Goal: Transaction & Acquisition: Purchase product/service

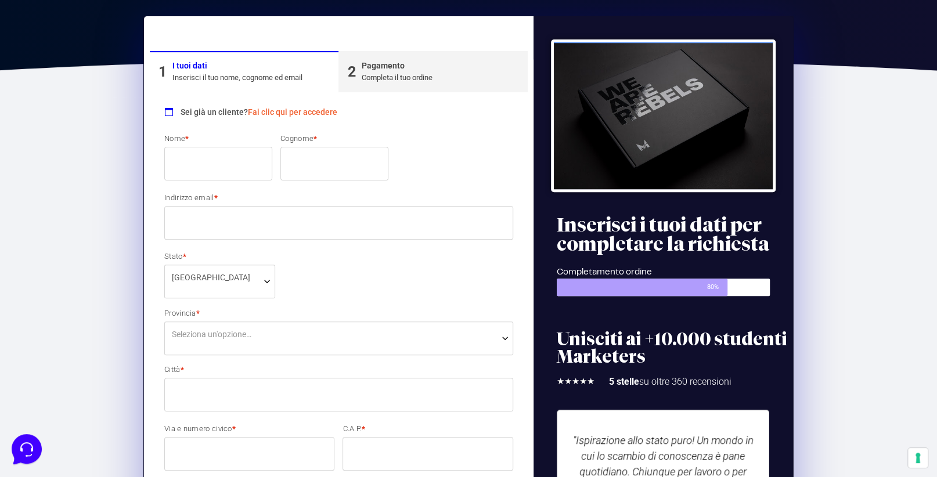
click at [219, 161] on input "Nome *" at bounding box center [218, 164] width 108 height 34
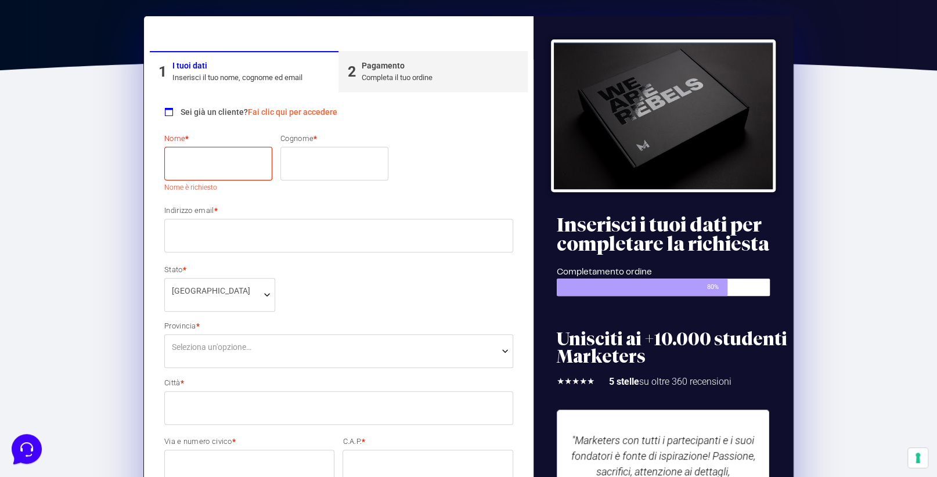
click at [271, 110] on link "Fai clic qui per accedere" at bounding box center [292, 111] width 89 height 9
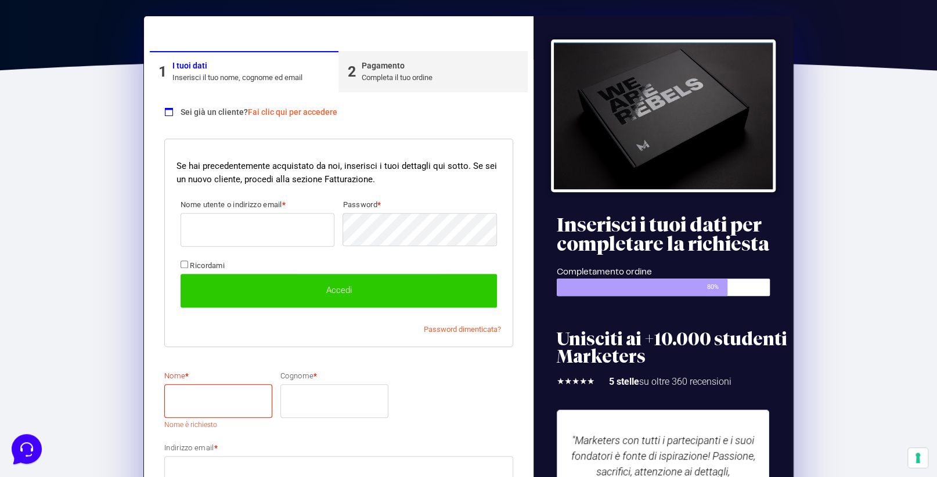
scroll to position [283, 0]
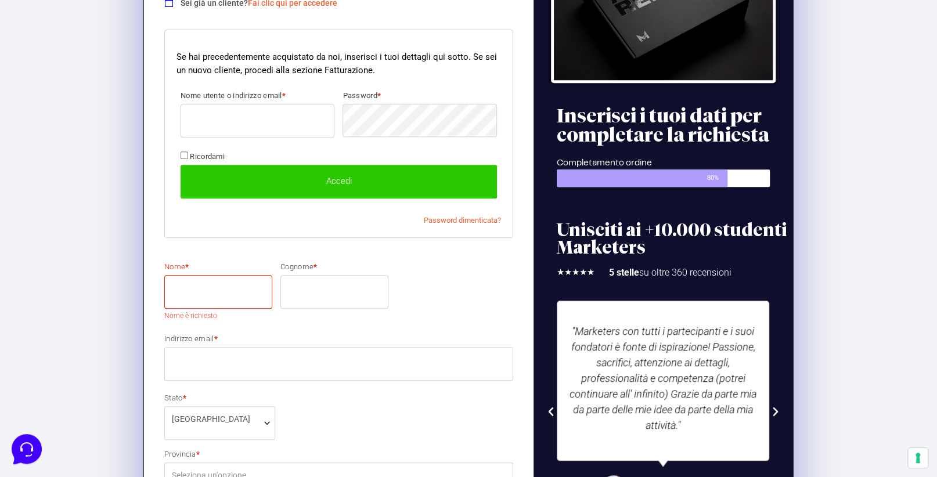
click at [240, 119] on input "Nome utente o indirizzo email *" at bounding box center [257, 121] width 154 height 34
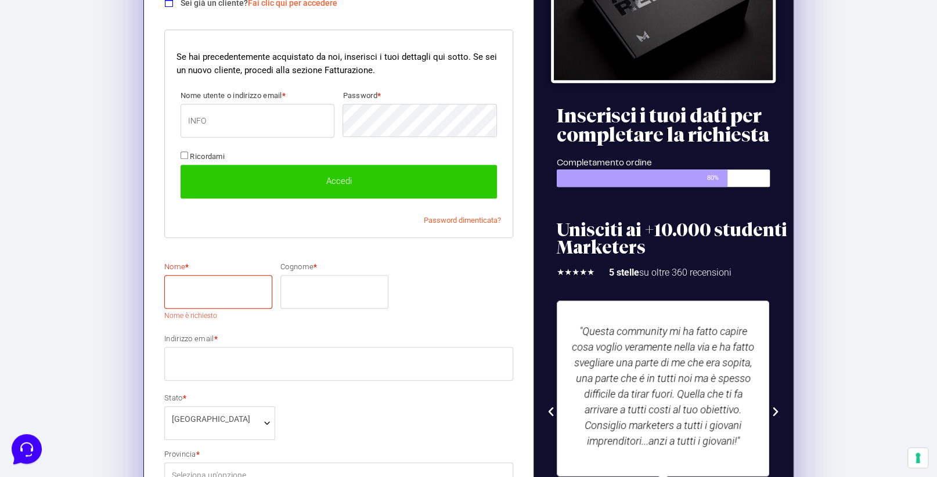
type input "[EMAIL_ADDRESS][DOMAIN_NAME]"
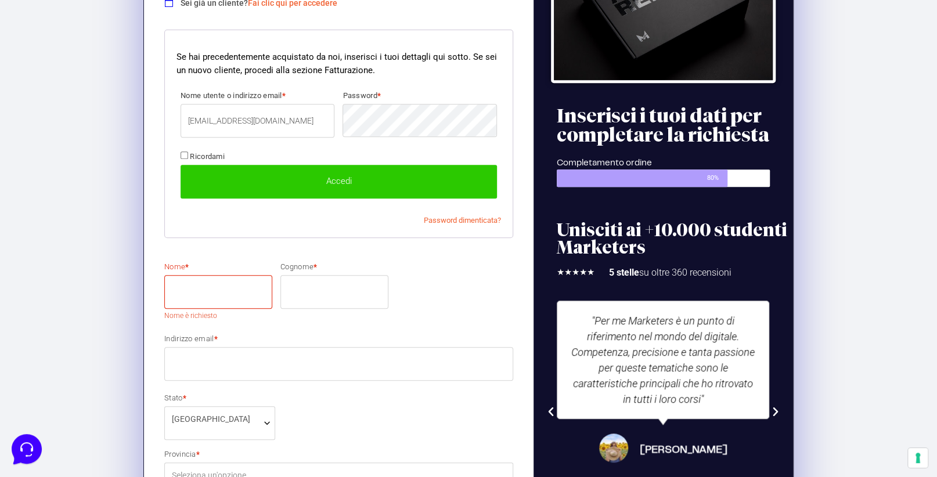
click at [183, 153] on input "Ricordami" at bounding box center [184, 155] width 8 height 8
checkbox input "true"
click at [232, 178] on button "Accedi" at bounding box center [338, 182] width 316 height 34
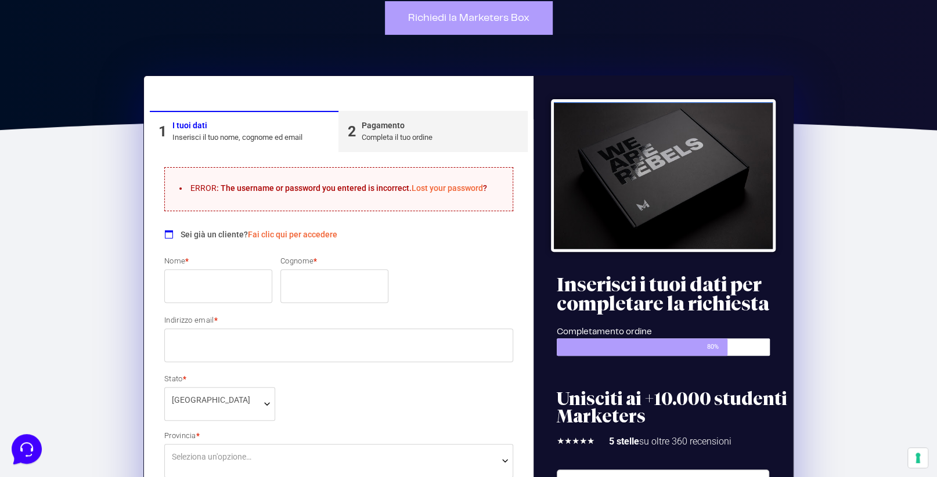
scroll to position [115, 0]
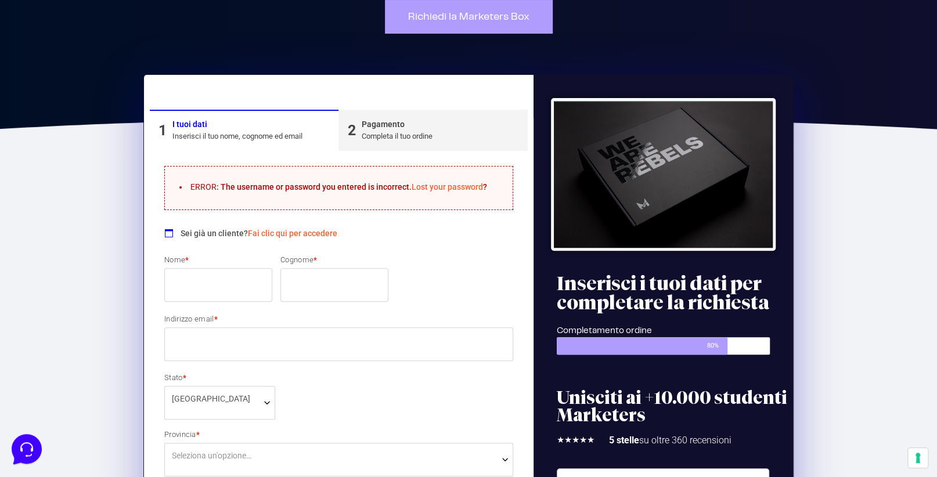
click at [215, 275] on input "Nome *" at bounding box center [218, 285] width 108 height 34
type input "Francesca"
type input "Giordano"
select select "MB"
type input "Nova Milanese"
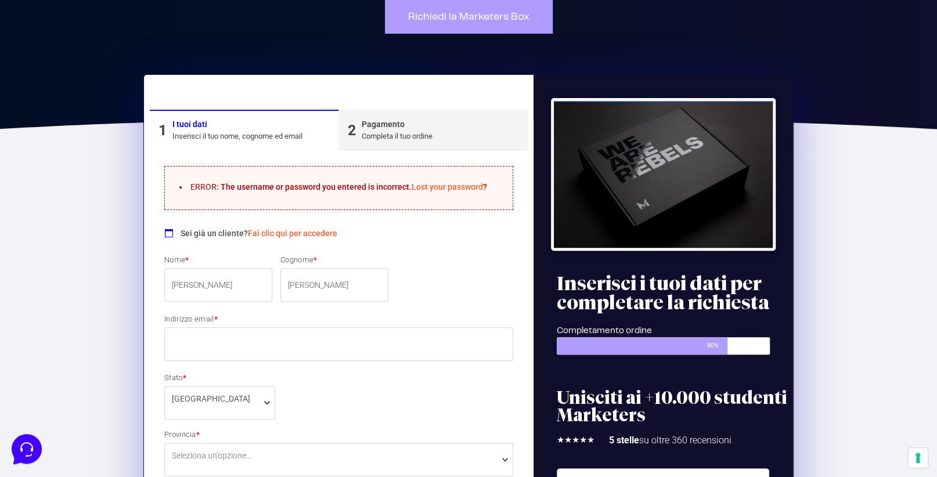
type input "20834"
click at [219, 342] on input "Indirizzo email *" at bounding box center [338, 344] width 349 height 34
type input "[EMAIL_ADDRESS][DOMAIN_NAME]"
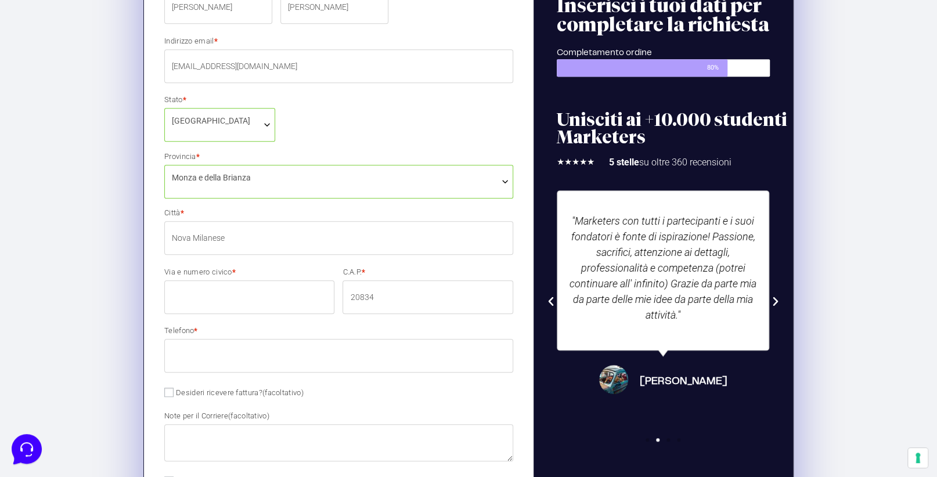
scroll to position [406, 0]
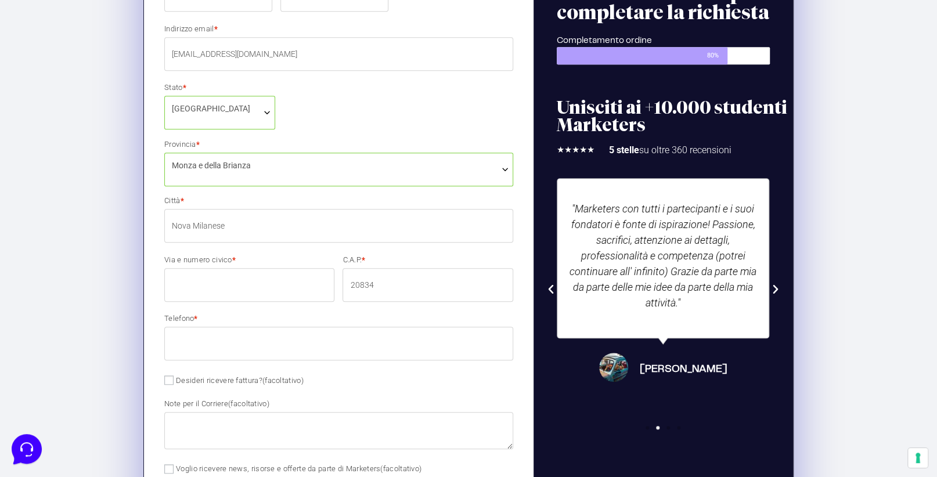
click at [265, 288] on input "Via e numero civico *" at bounding box center [249, 285] width 170 height 34
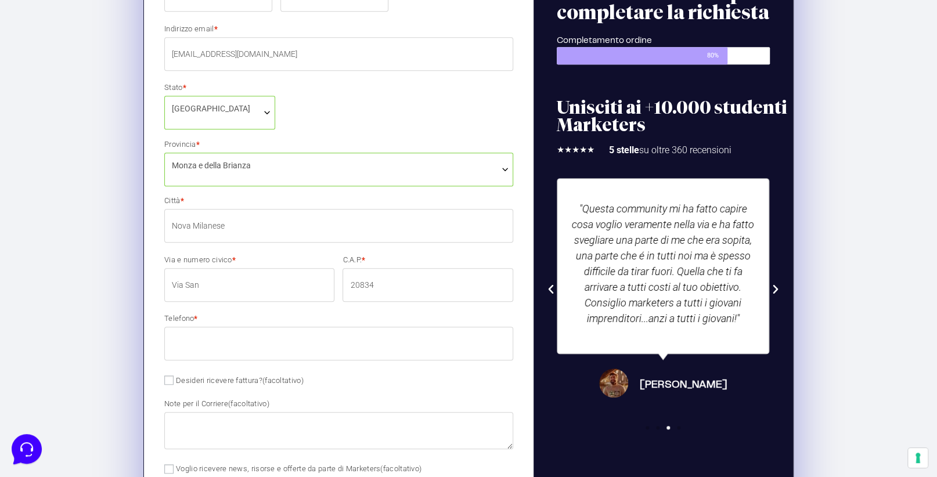
type input "Via San Martino 12"
click at [217, 345] on input "Telefono *" at bounding box center [338, 344] width 349 height 34
type input "331357245"
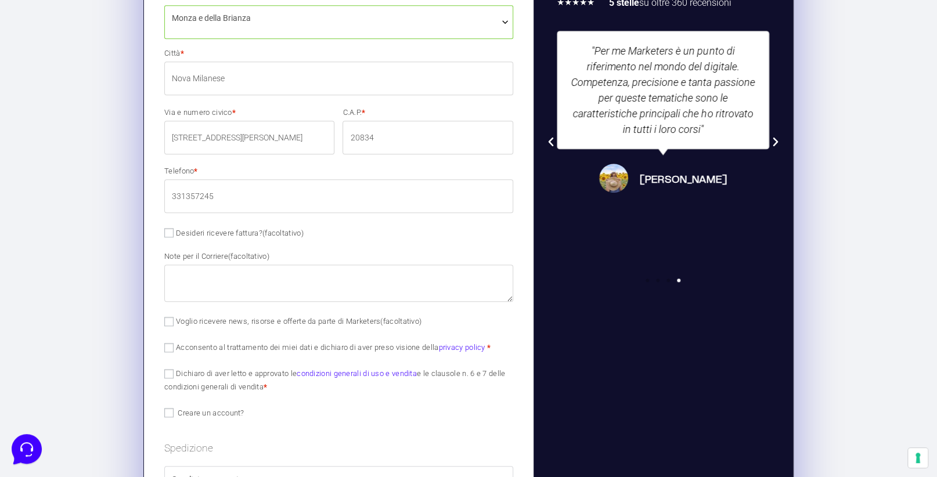
scroll to position [580, 0]
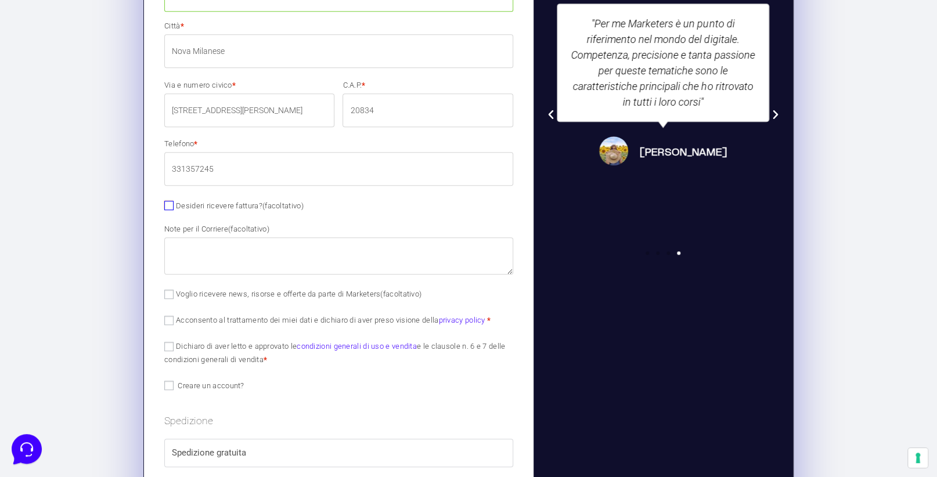
click at [167, 205] on input "Desideri ricevere fattura? (facoltativo)" at bounding box center [168, 205] width 9 height 9
checkbox input "true"
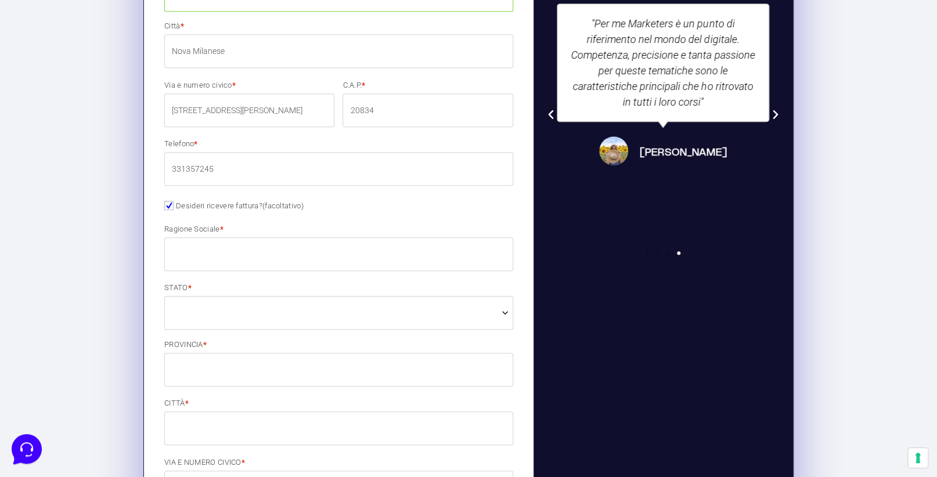
click at [219, 251] on input "Ragione Sociale *" at bounding box center [338, 254] width 349 height 34
type input "Casagiochetti di Giordano Francesca"
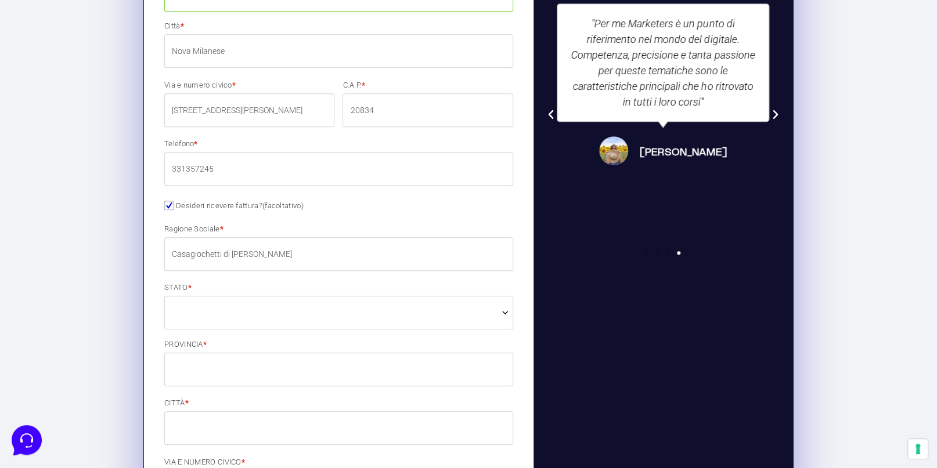
click at [214, 316] on span at bounding box center [338, 313] width 349 height 34
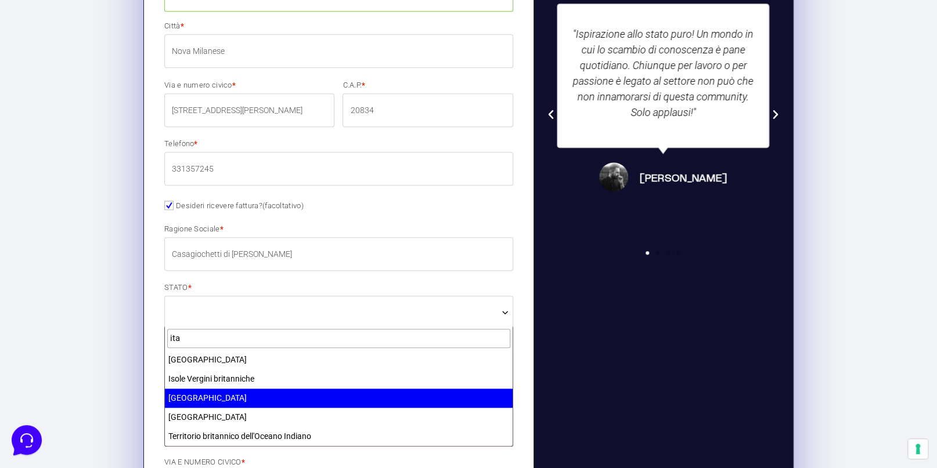
type input "ita"
select select "IT"
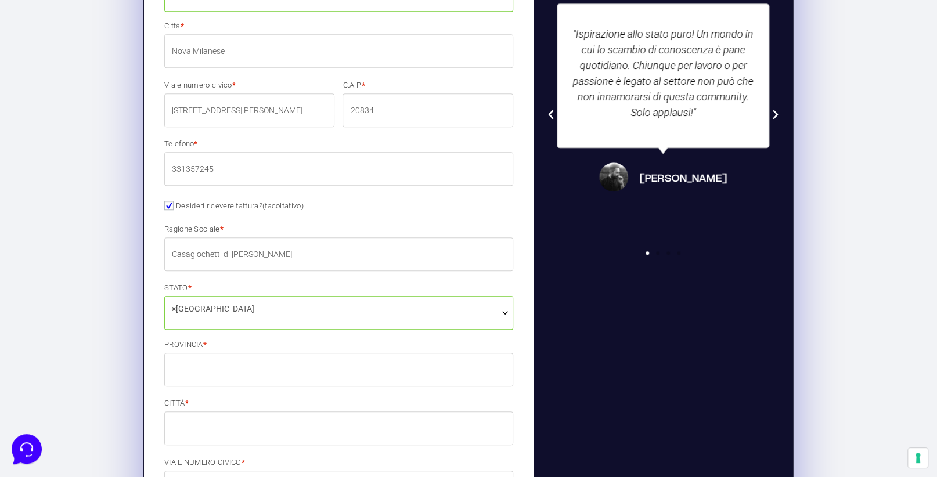
click at [230, 370] on input "PROVINCIA *" at bounding box center [338, 370] width 349 height 34
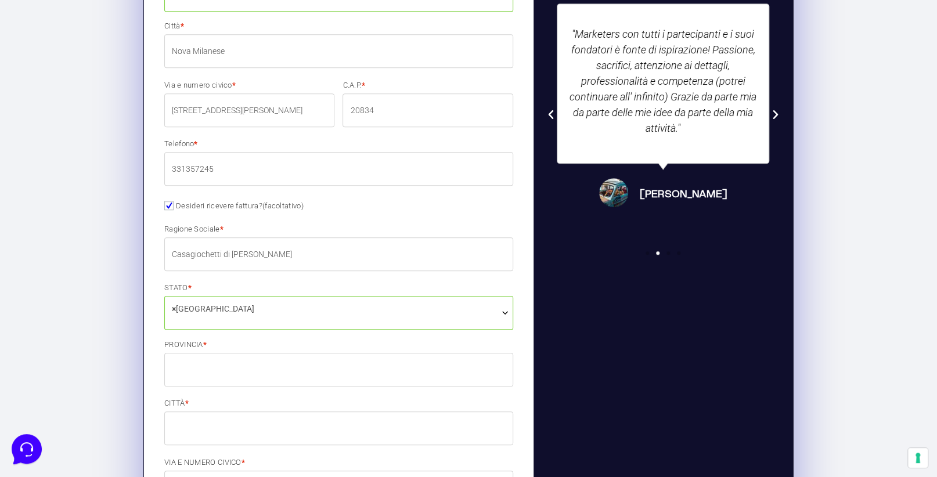
type input "MB"
type input "Muggió"
type input "Via De Nicola 8"
type input "20835"
type input "+39331357245"
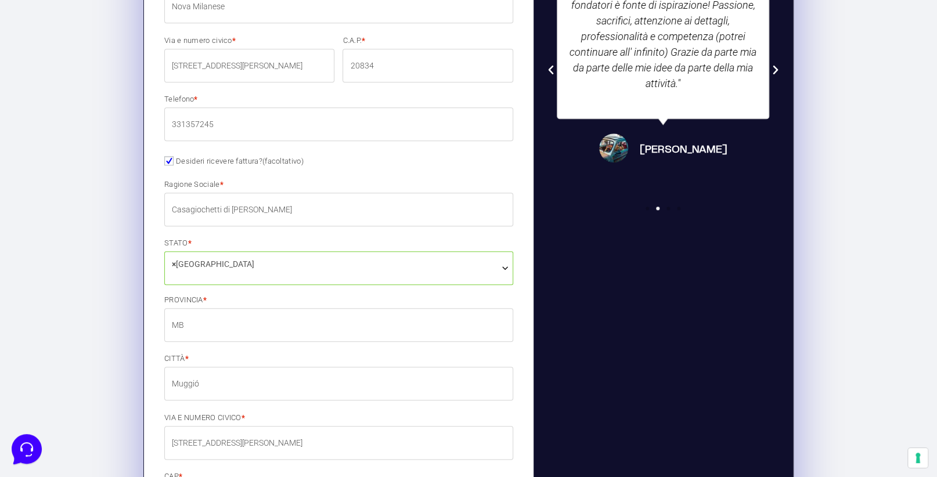
scroll to position [754, 0]
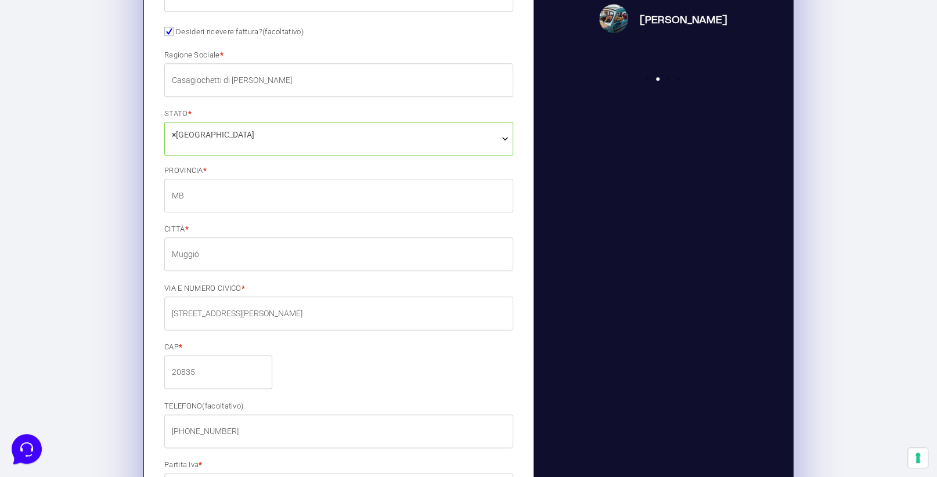
click at [207, 254] on input "Muggió" at bounding box center [338, 254] width 349 height 34
type input "Nova Milanese"
click at [843, 157] on section "1 I tuoi dati Inserisci il tuo nome, cognome ed email 2 Pagamento Completa il t…" at bounding box center [468, 307] width 937 height 1581
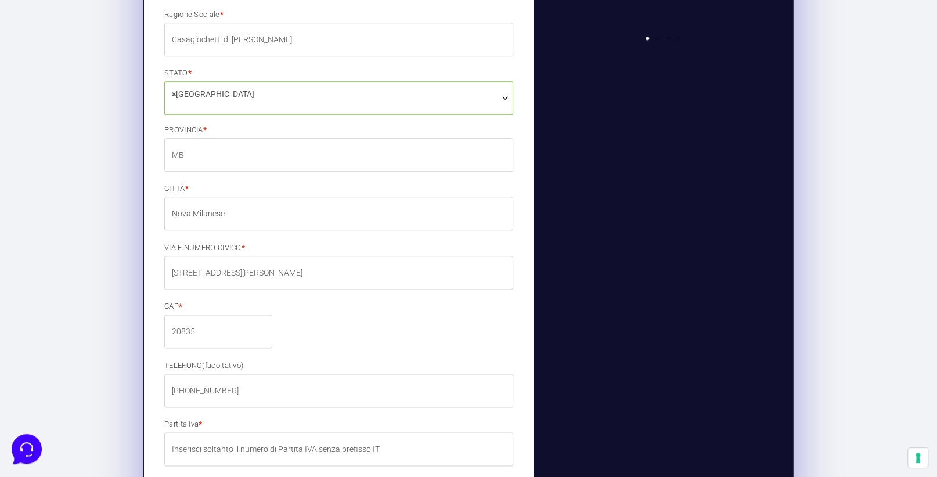
scroll to position [870, 0]
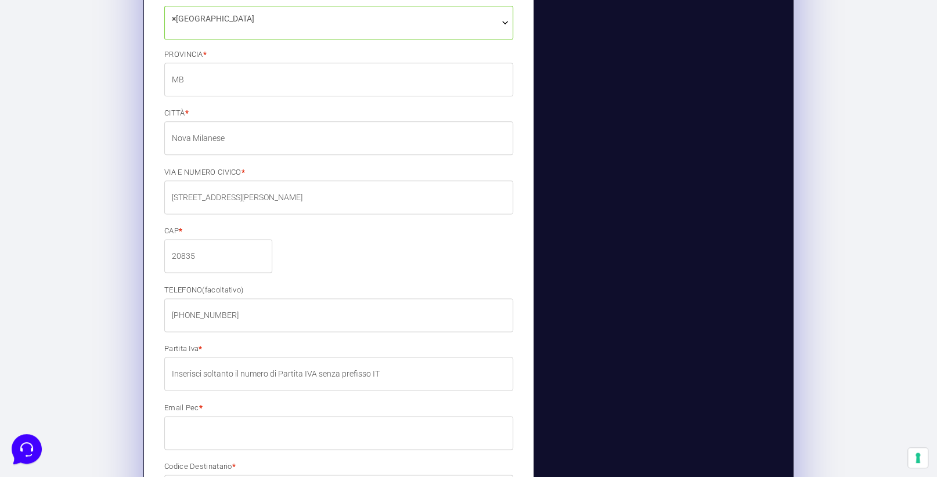
click at [828, 102] on section "1 I tuoi dati Inserisci il tuo nome, cognome ed email 2 Pagamento Completa il t…" at bounding box center [468, 191] width 937 height 1581
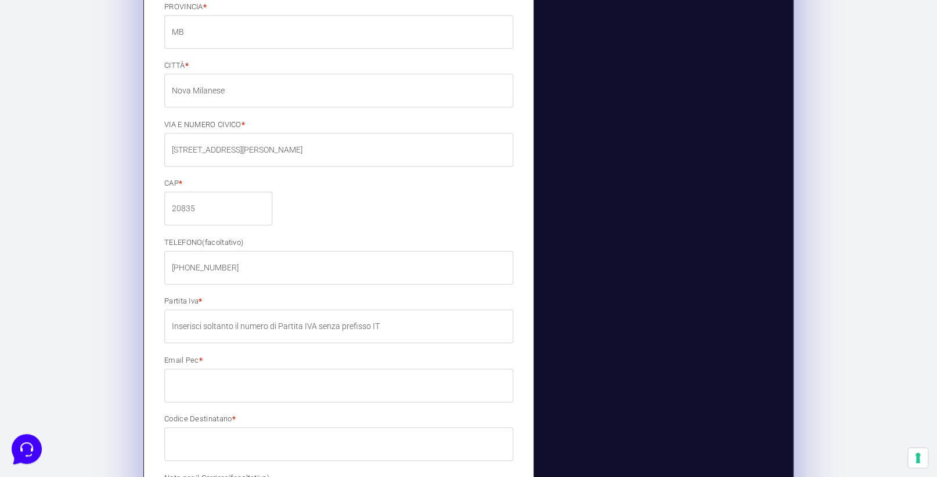
scroll to position [986, 0]
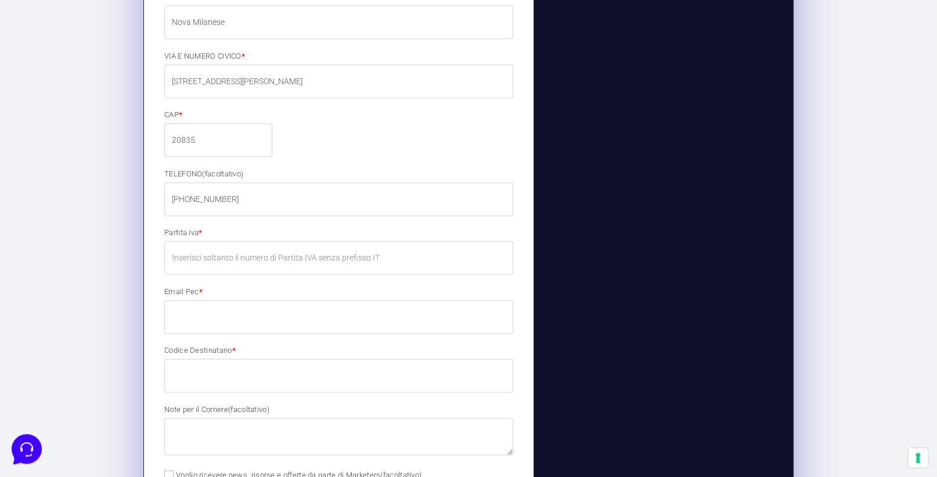
click at [298, 252] on input "Partita Iva *" at bounding box center [338, 258] width 349 height 34
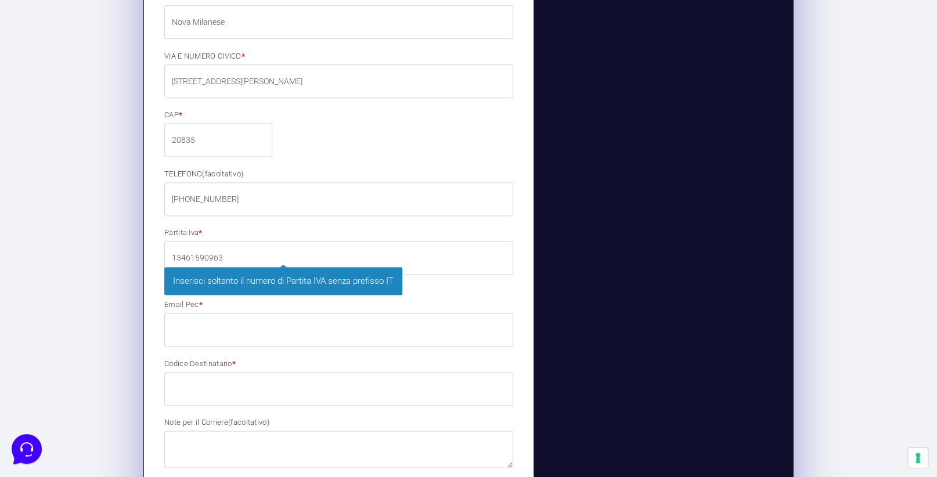
type input "13461590963"
click at [231, 326] on p "Email Pec * Inserisci la tua casella di posta elettronica certificata." at bounding box center [338, 323] width 357 height 49
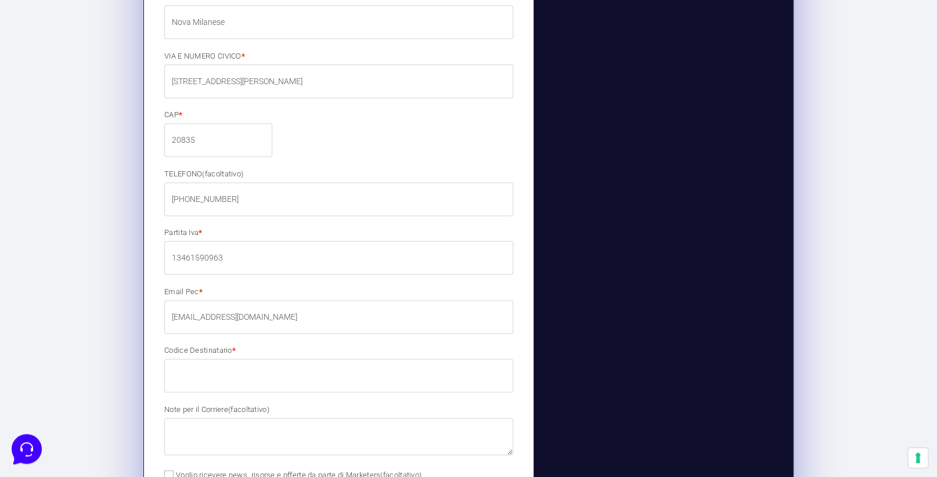
type input "casagiochetti@pec.it"
click at [210, 367] on input "Codice Destinatario *" at bounding box center [338, 376] width 349 height 34
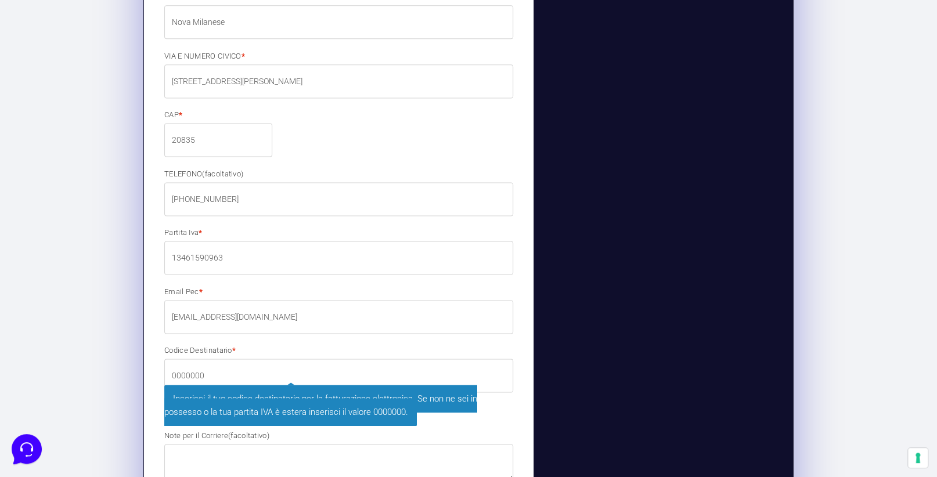
type input "0000000"
click at [516, 368] on p "Codice Destinatario * 0000000 Inserisci il tuo codice destinatario per la fattu…" at bounding box center [338, 382] width 357 height 75
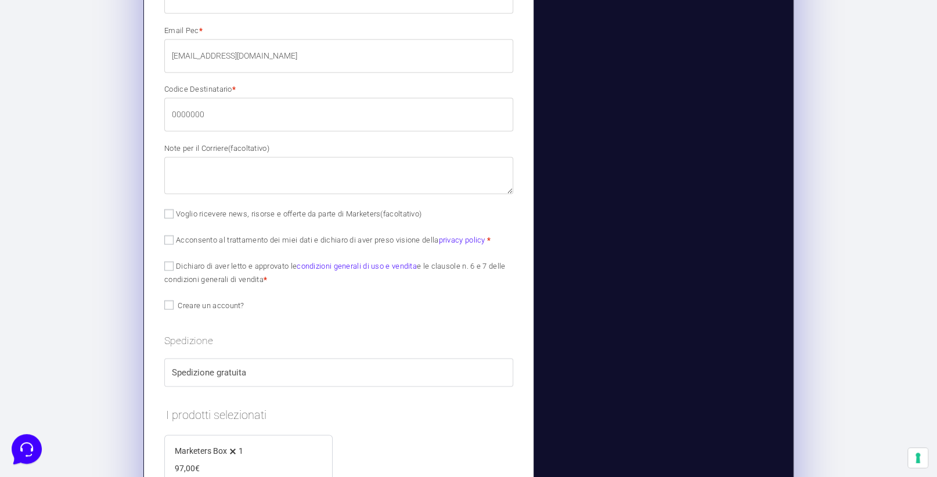
scroll to position [1277, 0]
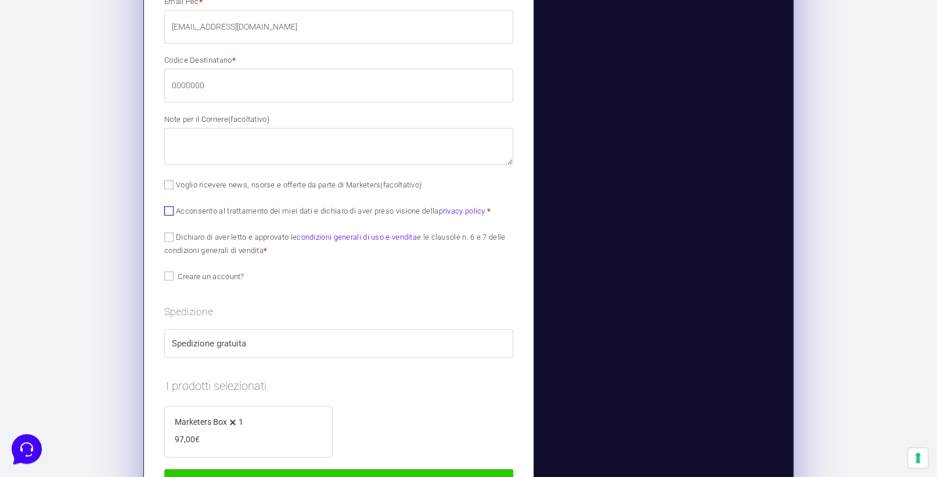
click at [167, 209] on input "Acconsento al trattamento dei miei dati e dichiaro di aver preso visione della …" at bounding box center [168, 210] width 9 height 9
checkbox input "true"
click at [165, 238] on input "Dichiaro di aver letto e approvato le condizioni generali di uso e vendita e le…" at bounding box center [168, 236] width 9 height 9
checkbox input "true"
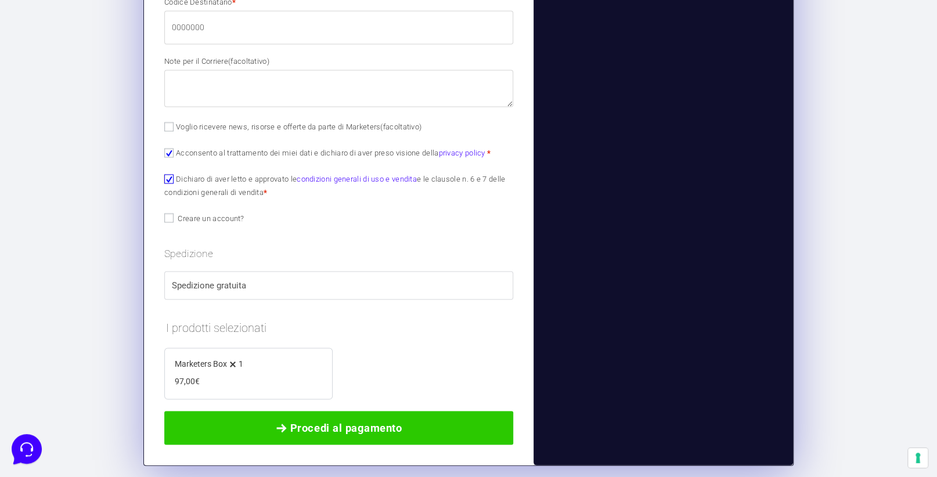
scroll to position [1393, 0]
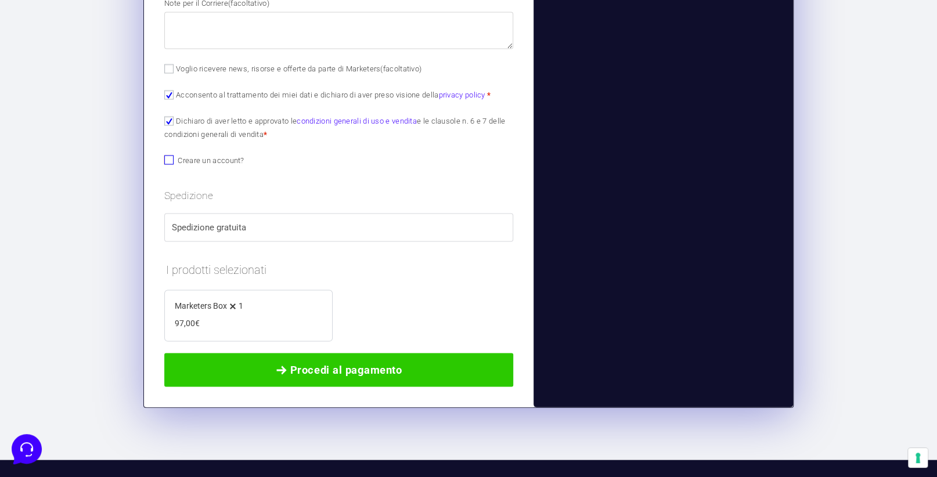
click at [167, 158] on input "Creare un account?" at bounding box center [168, 159] width 9 height 9
checkbox input "true"
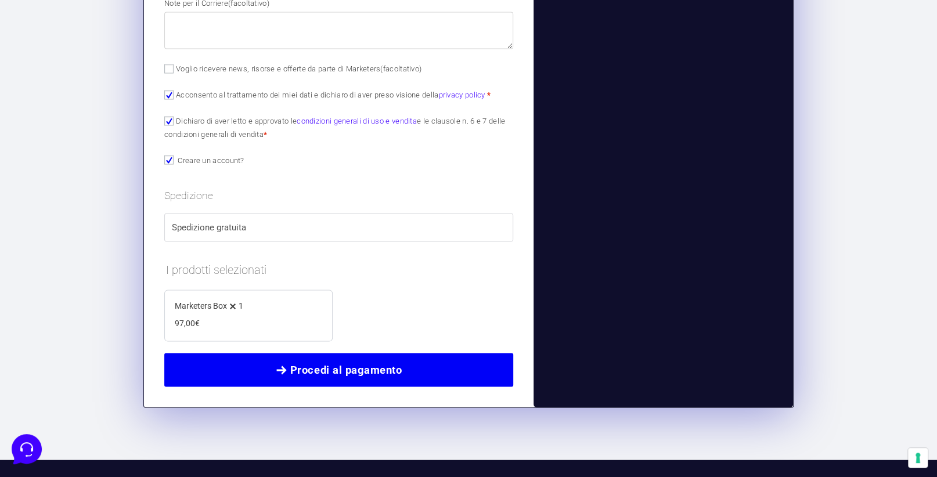
click at [355, 365] on span "Procedi al pagamento" at bounding box center [345, 370] width 111 height 16
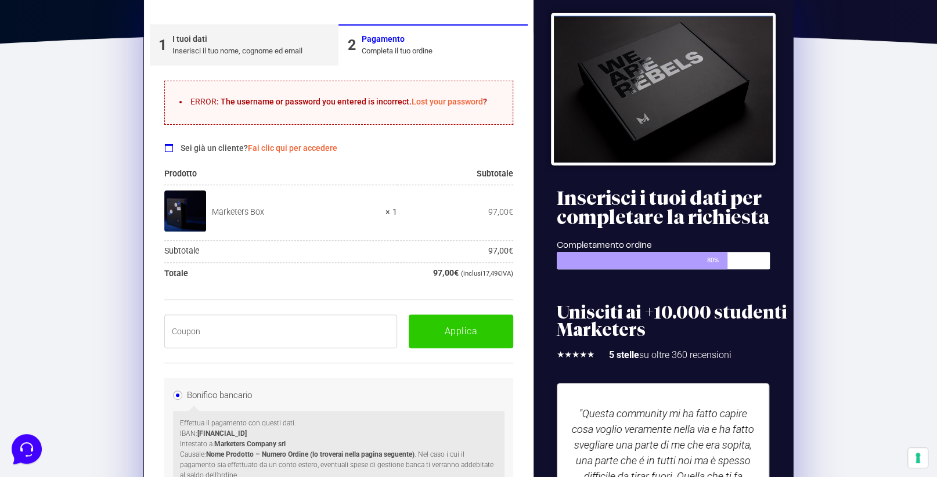
scroll to position [196, 0]
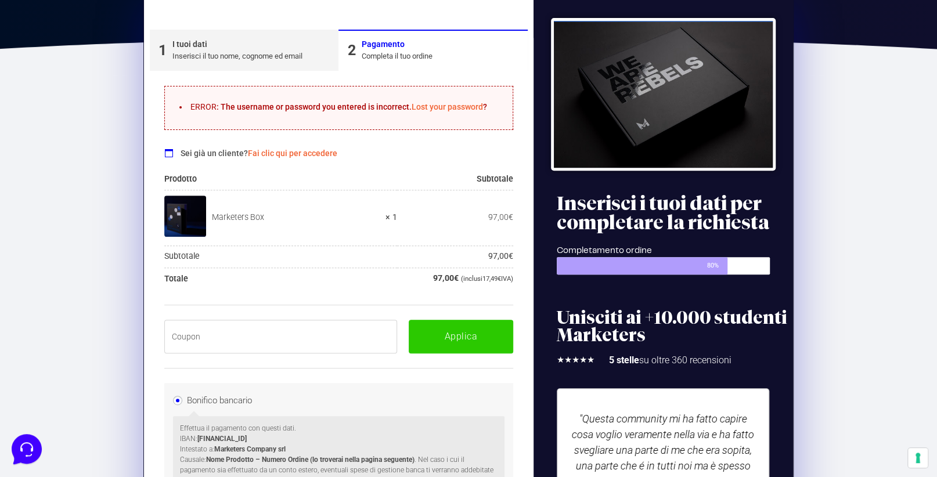
click at [236, 331] on input "text" at bounding box center [280, 337] width 233 height 34
paste input "BOXPRO100OFF"
type input "BOXPRO100OFF"
click at [454, 349] on button "Applica" at bounding box center [461, 337] width 104 height 34
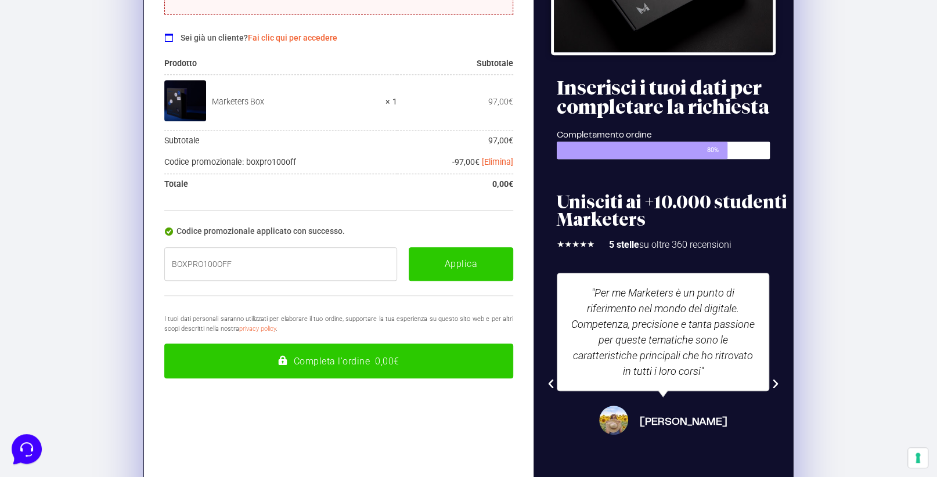
scroll to position [312, 0]
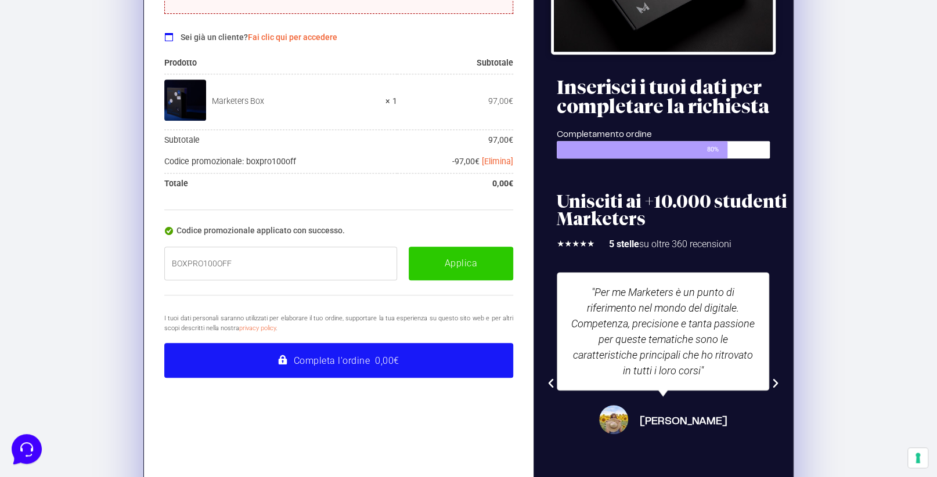
click at [364, 362] on button "Completa l'ordine 0,00€" at bounding box center [338, 360] width 349 height 35
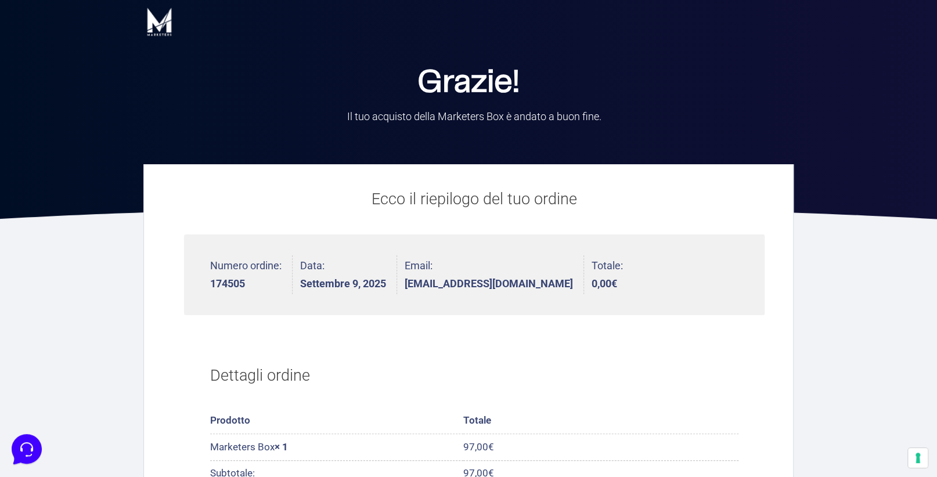
click at [466, 280] on strong "[EMAIL_ADDRESS][DOMAIN_NAME]" at bounding box center [488, 284] width 168 height 10
